Goal: Navigation & Orientation: Find specific page/section

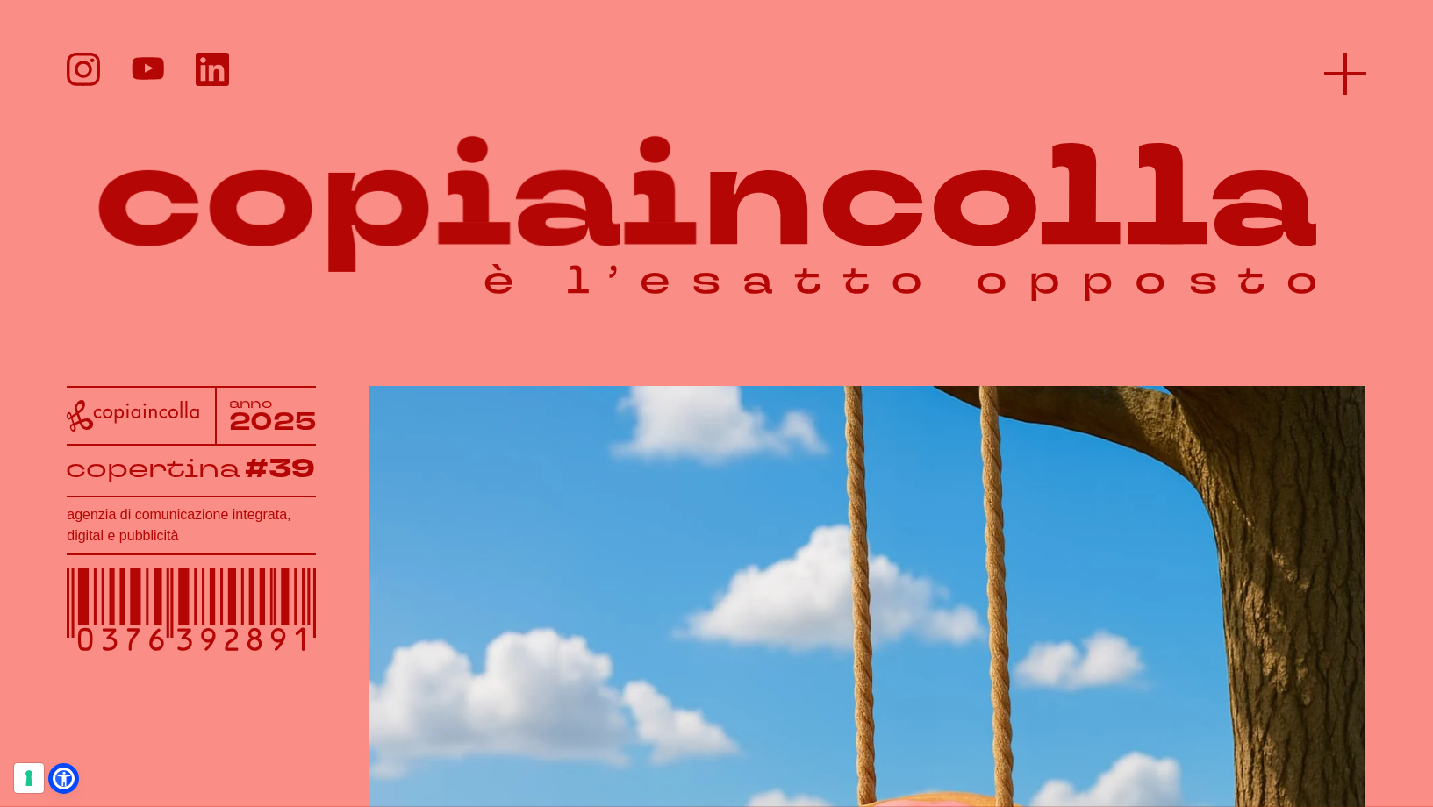
click at [1345, 69] on line at bounding box center [1345, 74] width 0 height 42
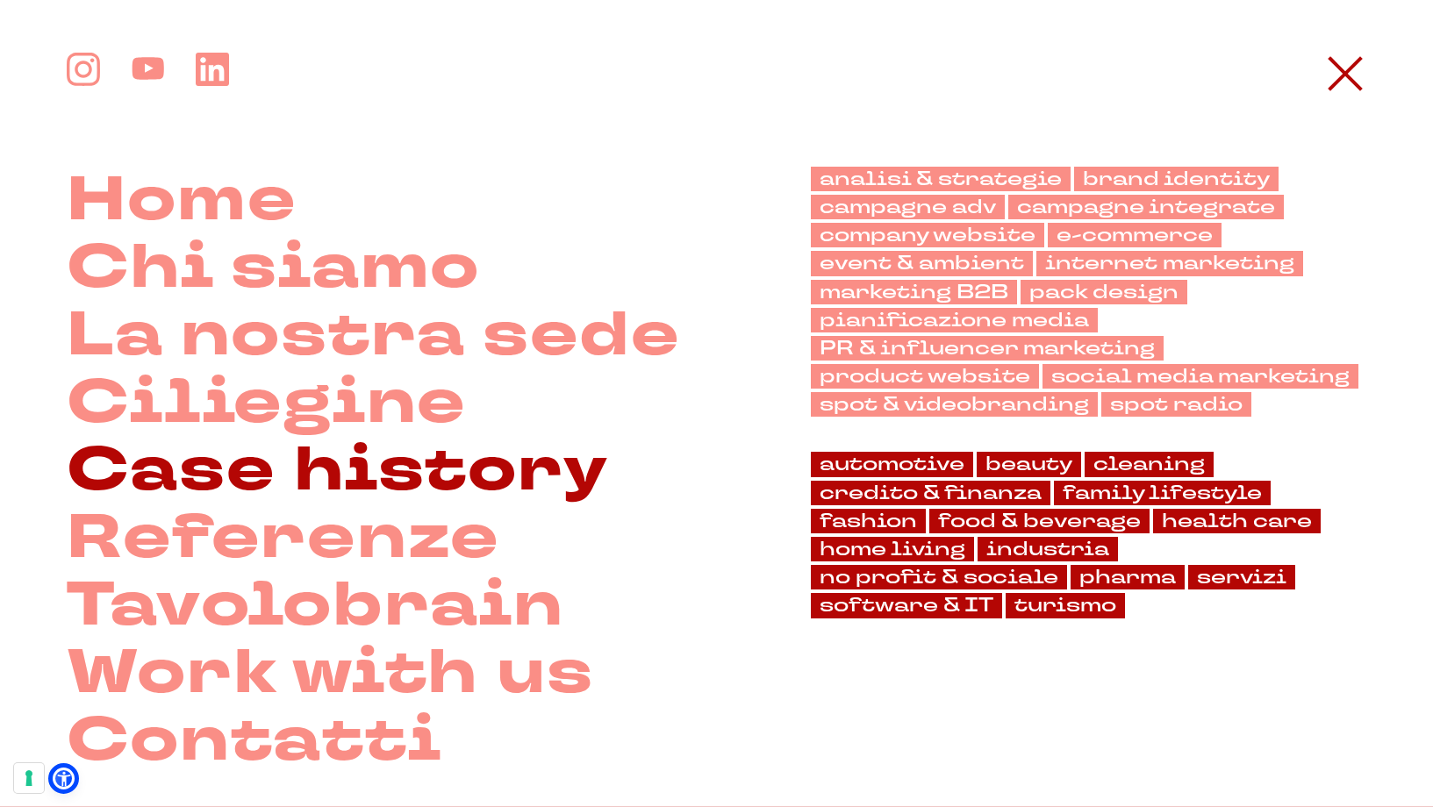
click at [229, 459] on link "Case history" at bounding box center [337, 471] width 541 height 68
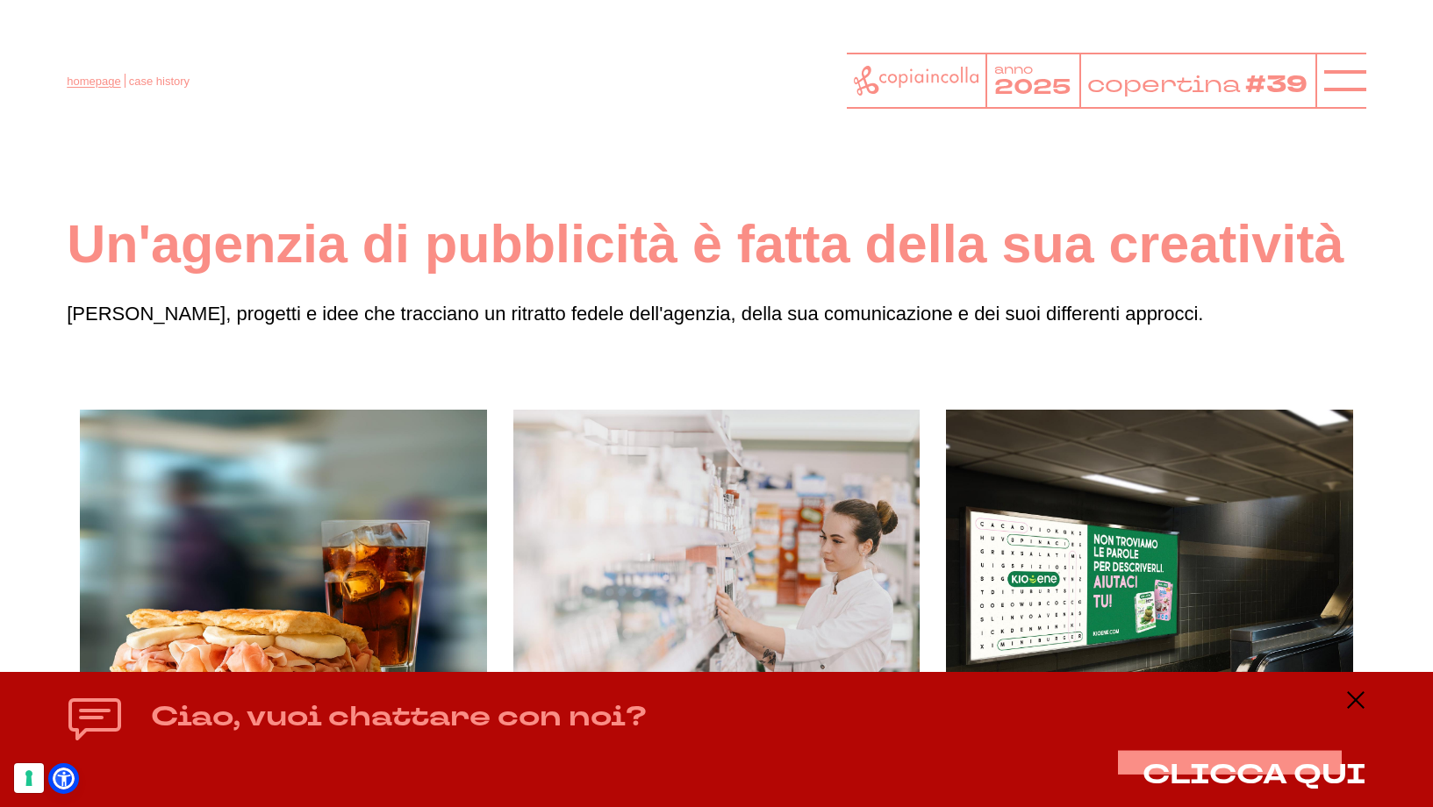
click at [89, 82] on link "homepage" at bounding box center [94, 81] width 54 height 13
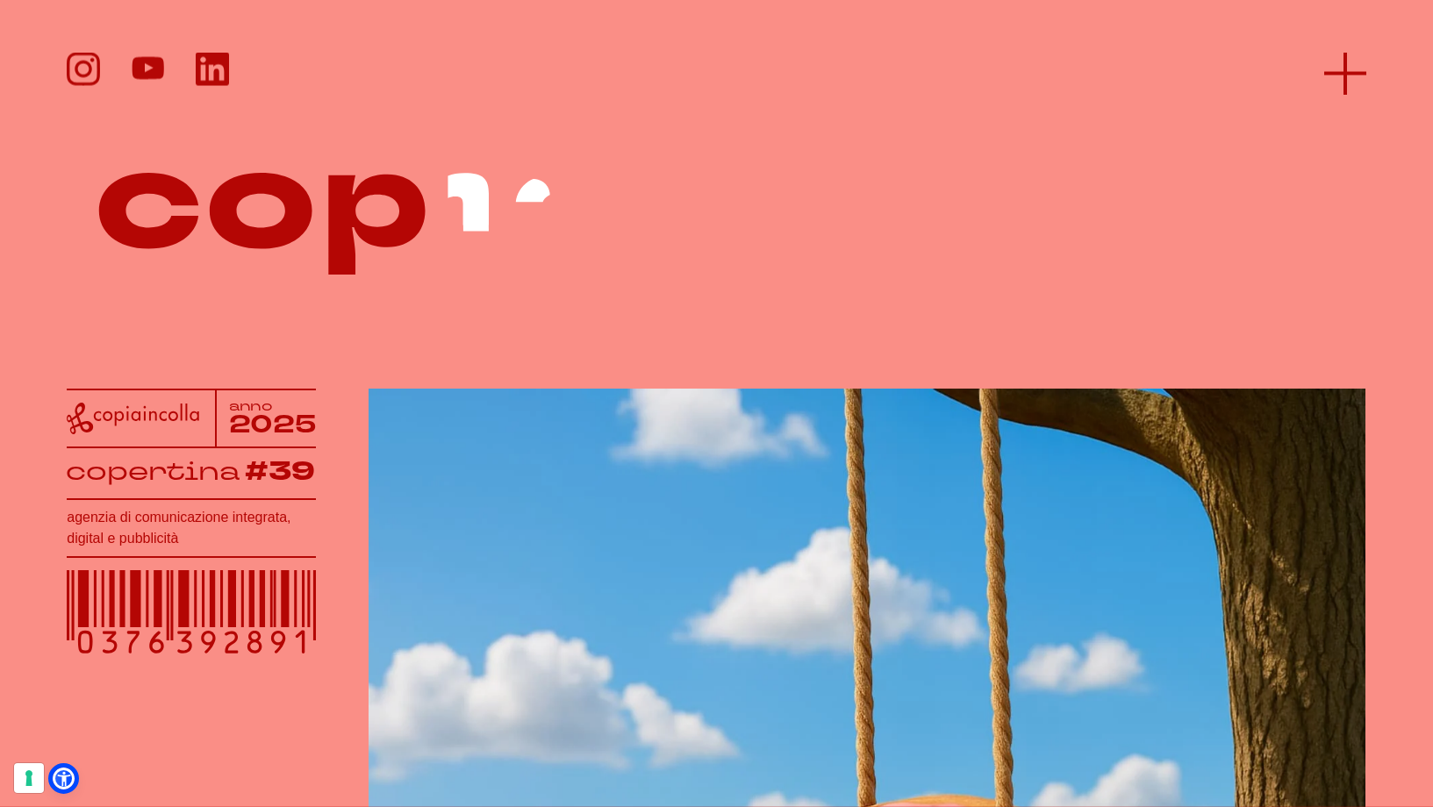
click at [1345, 64] on line at bounding box center [1345, 74] width 0 height 42
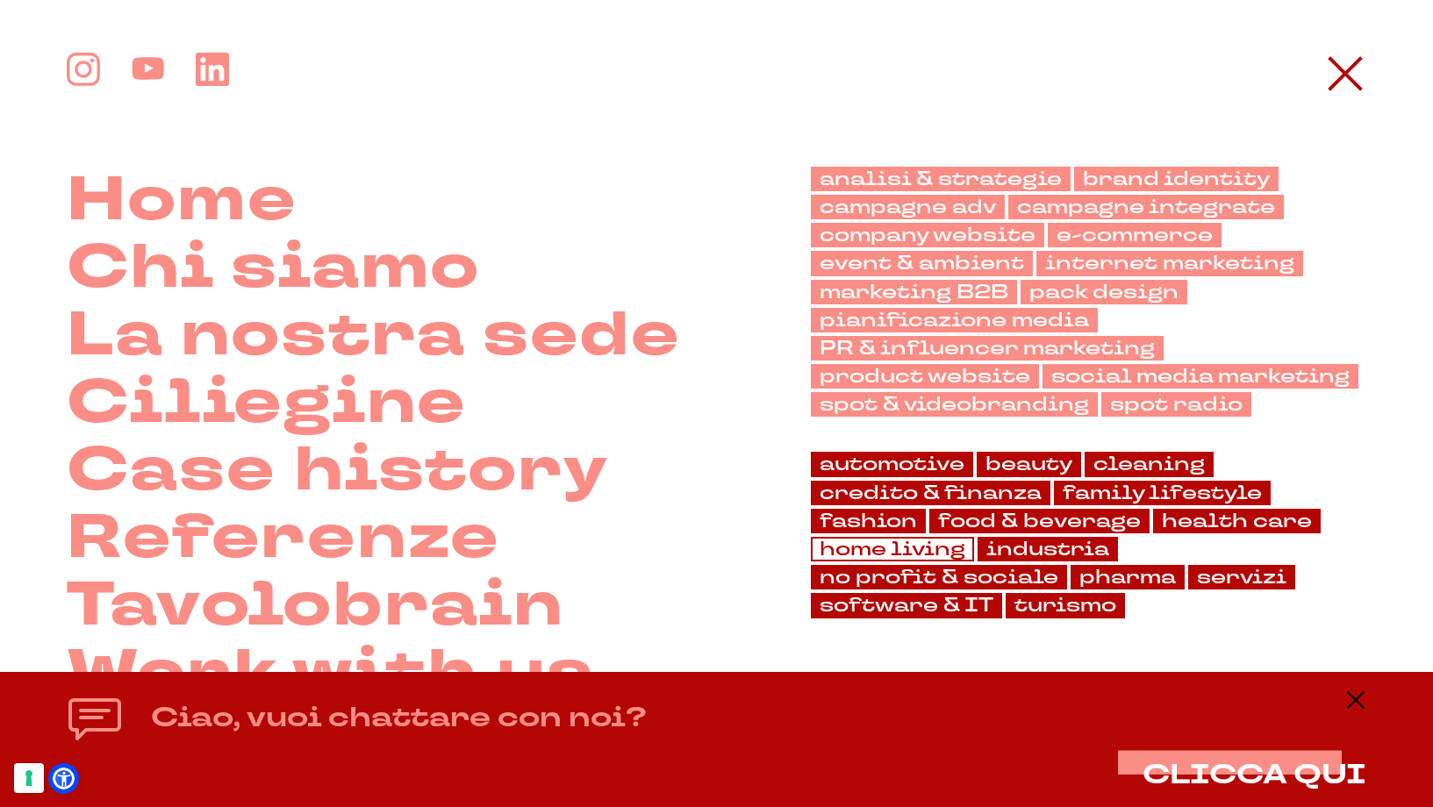
click at [828, 551] on link "home living" at bounding box center [892, 549] width 163 height 25
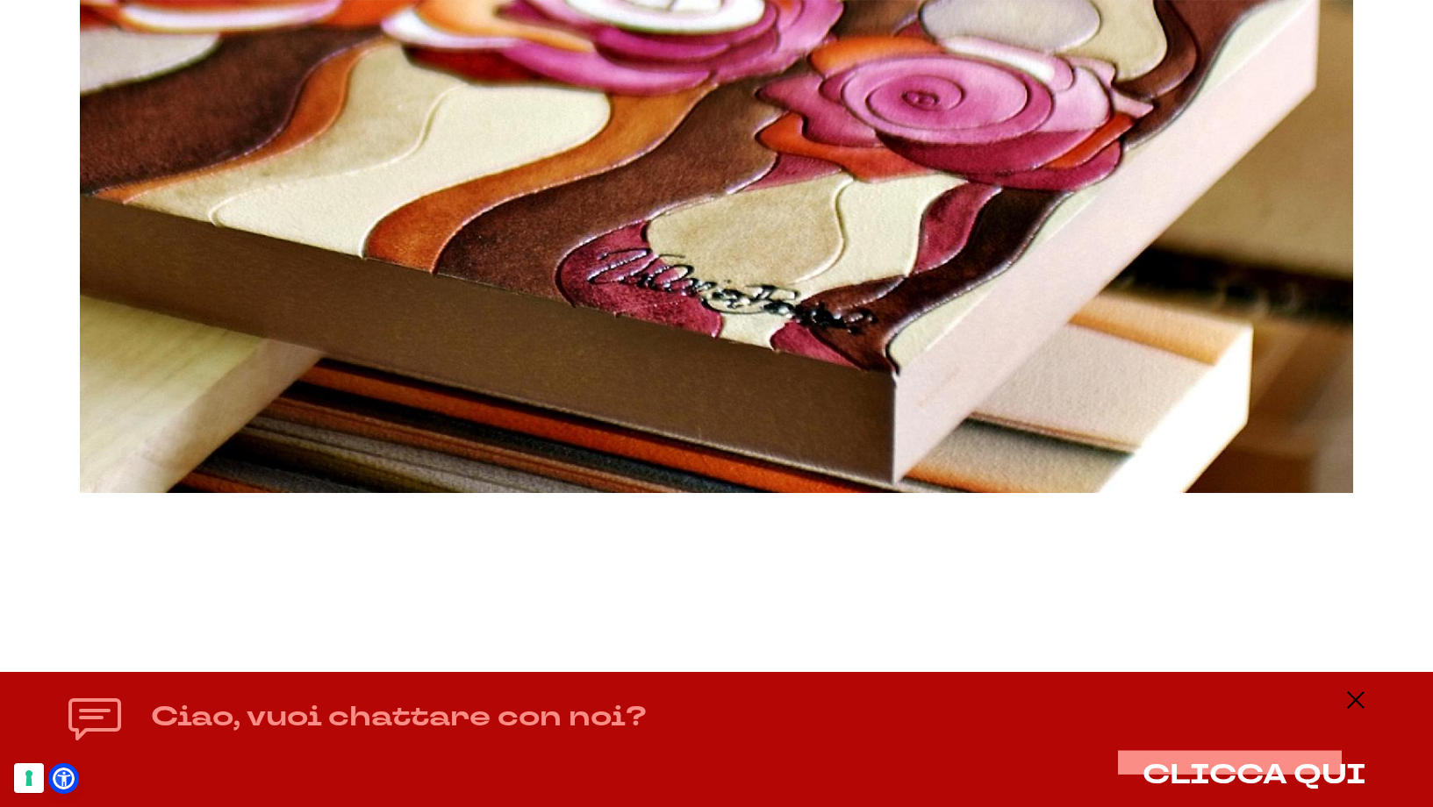
scroll to position [4275, 0]
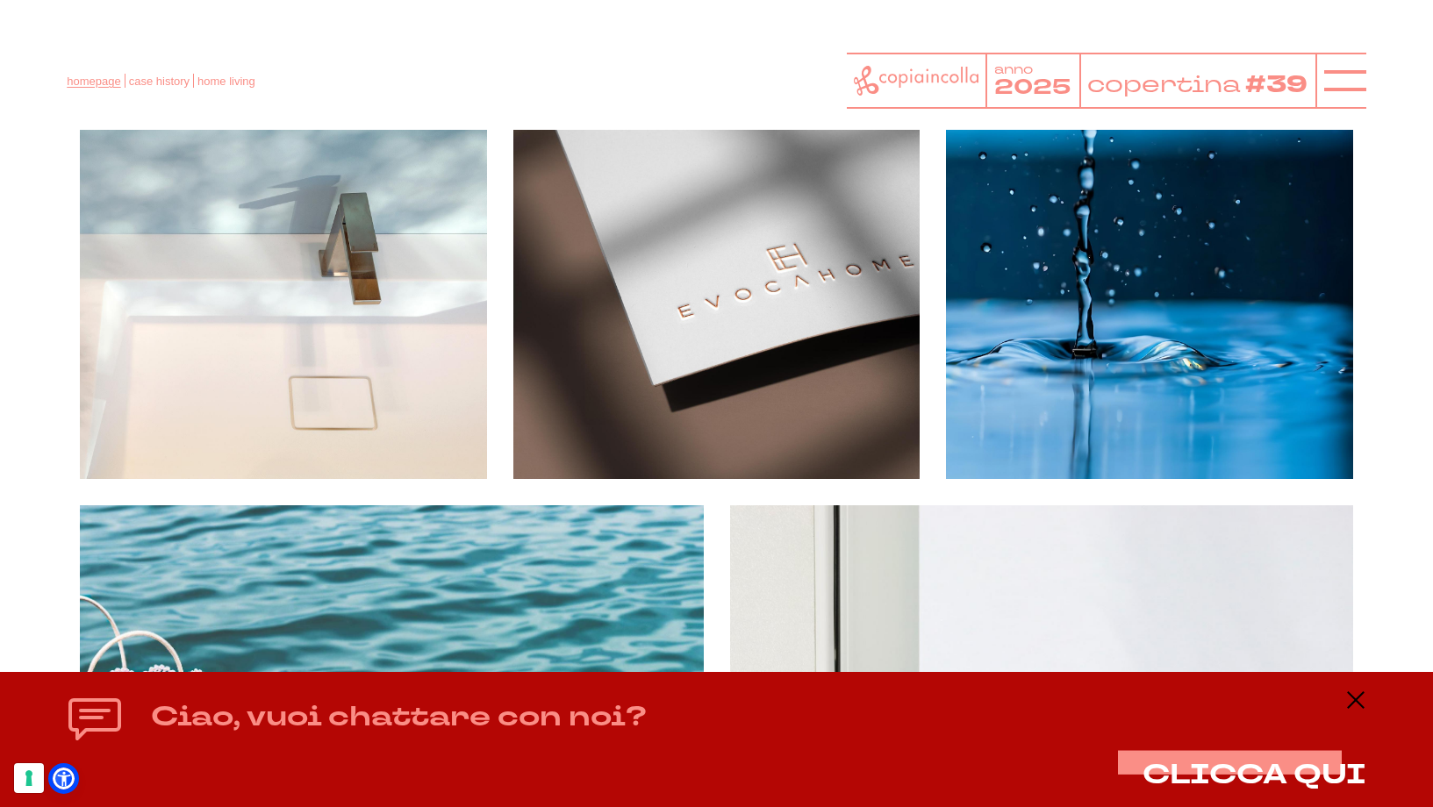
click at [97, 85] on link "homepage" at bounding box center [94, 81] width 54 height 13
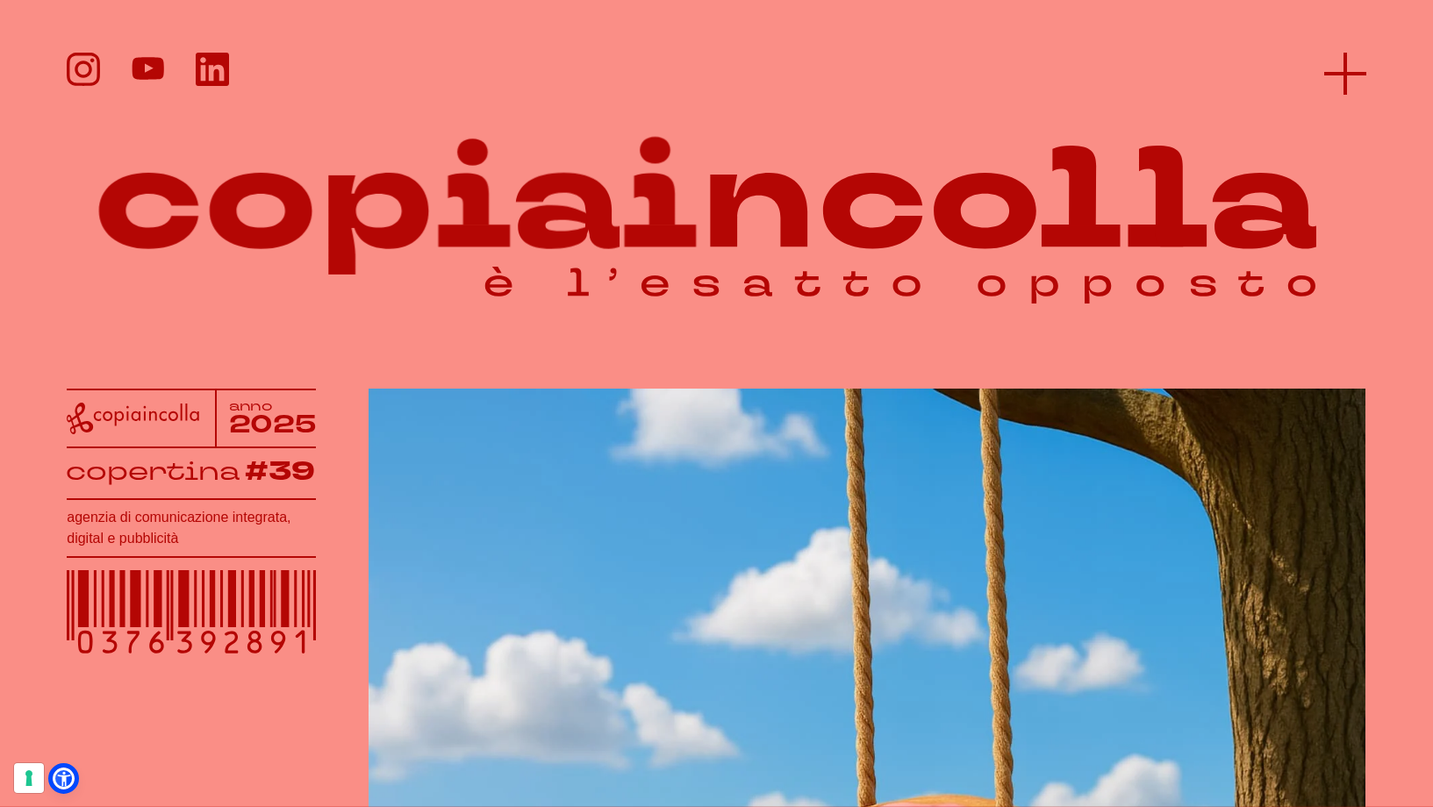
click at [1324, 70] on icon at bounding box center [1345, 74] width 42 height 42
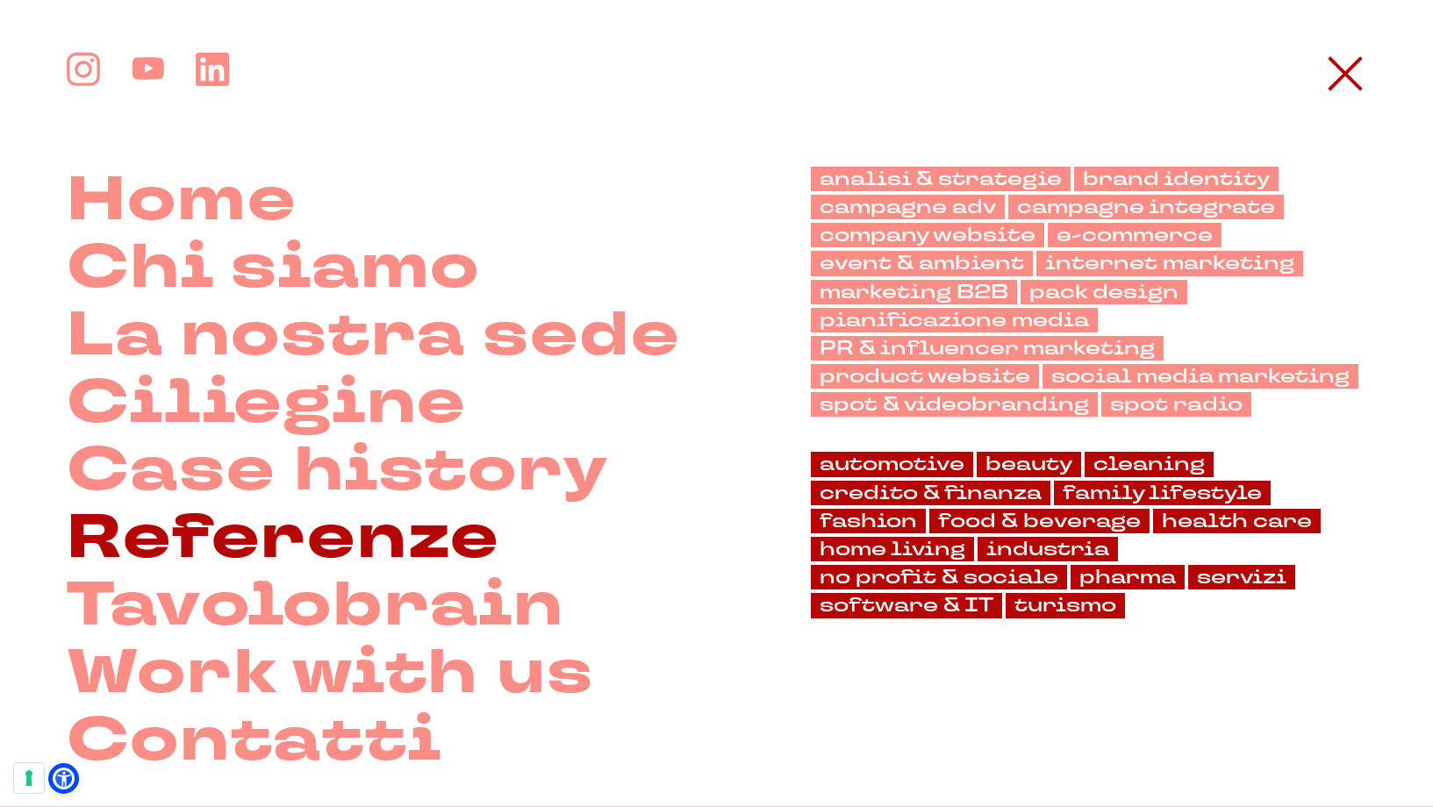
click at [411, 547] on link "Referenze" at bounding box center [284, 539] width 434 height 68
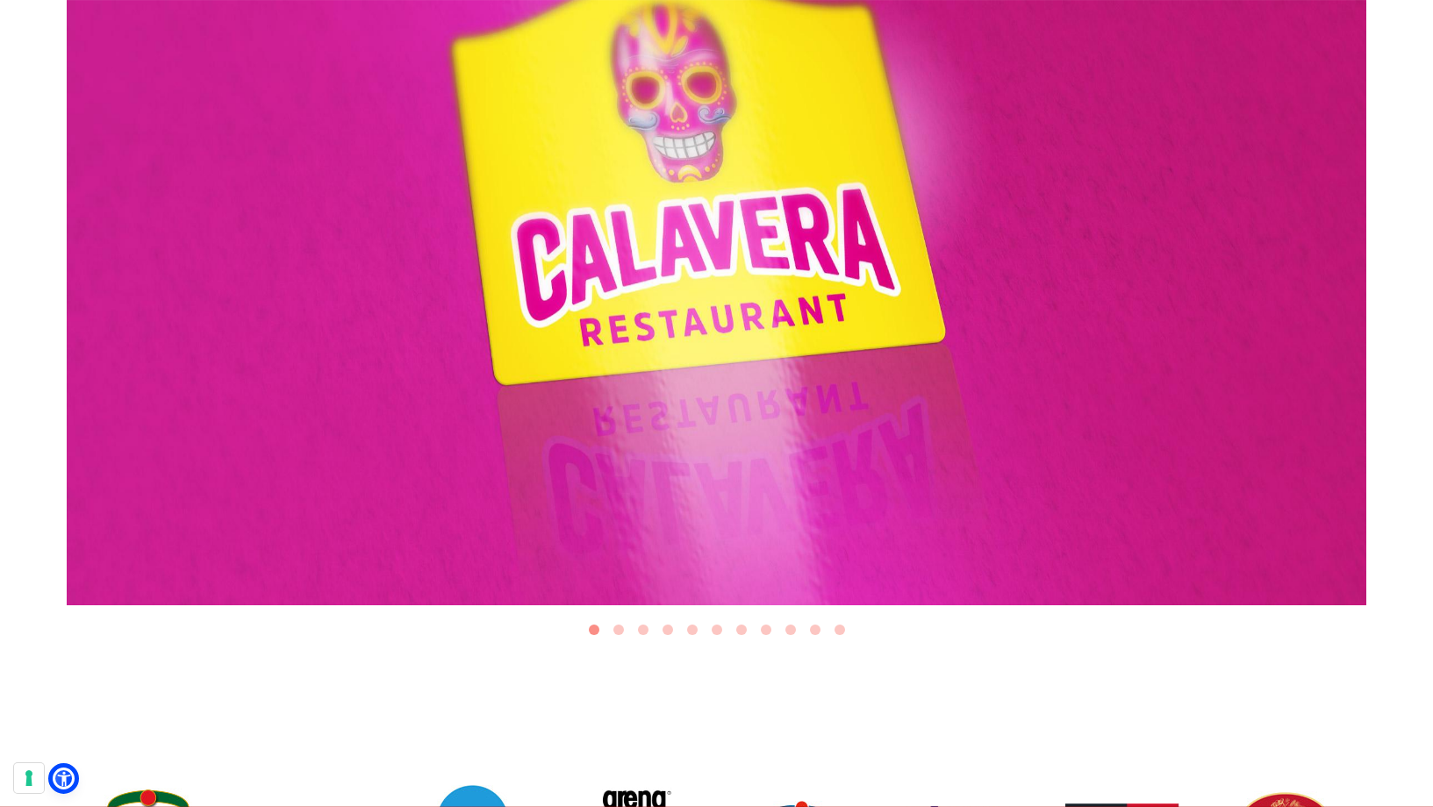
scroll to position [680, 0]
